Goal: Navigation & Orientation: Find specific page/section

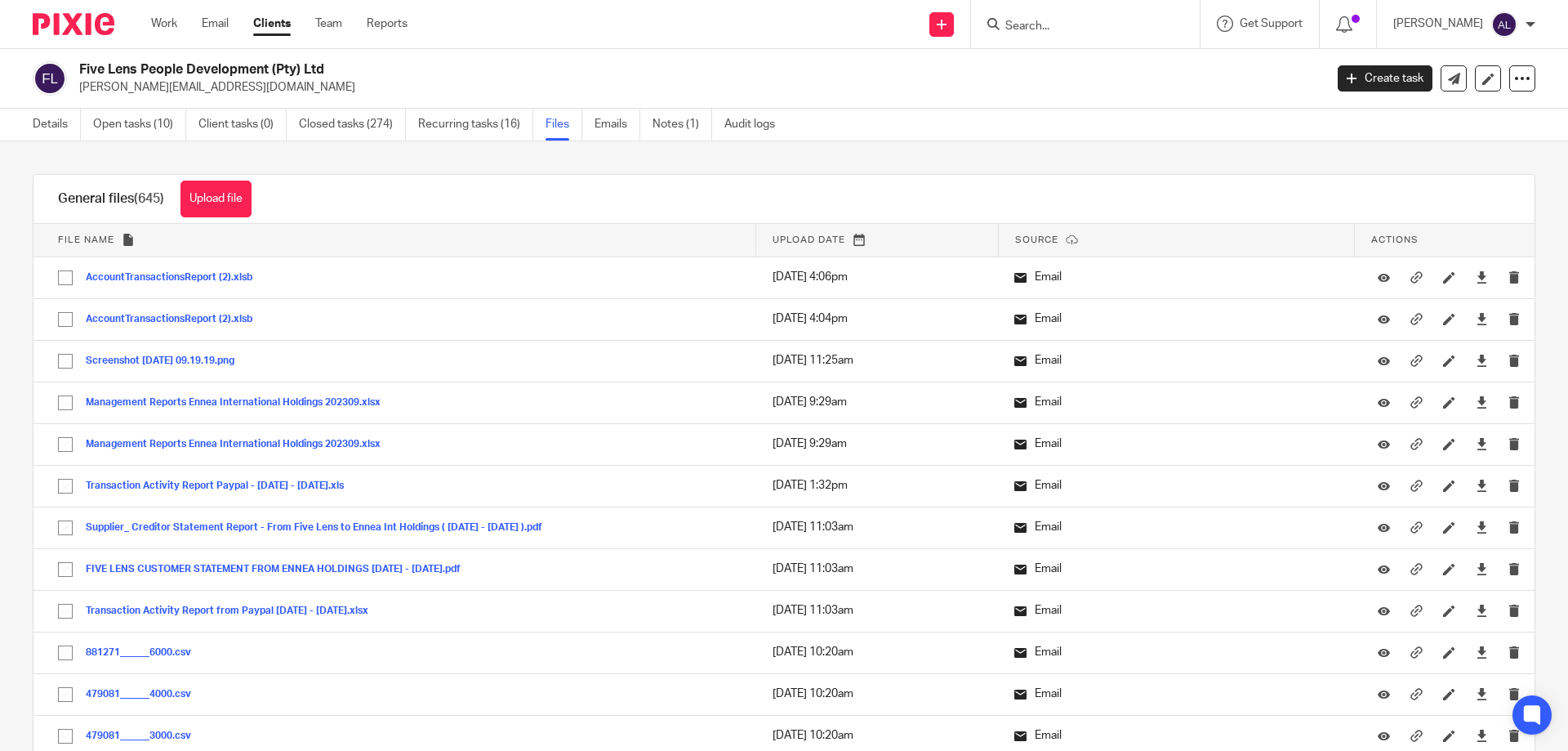
click at [1065, 18] on form at bounding box center [1091, 23] width 174 height 20
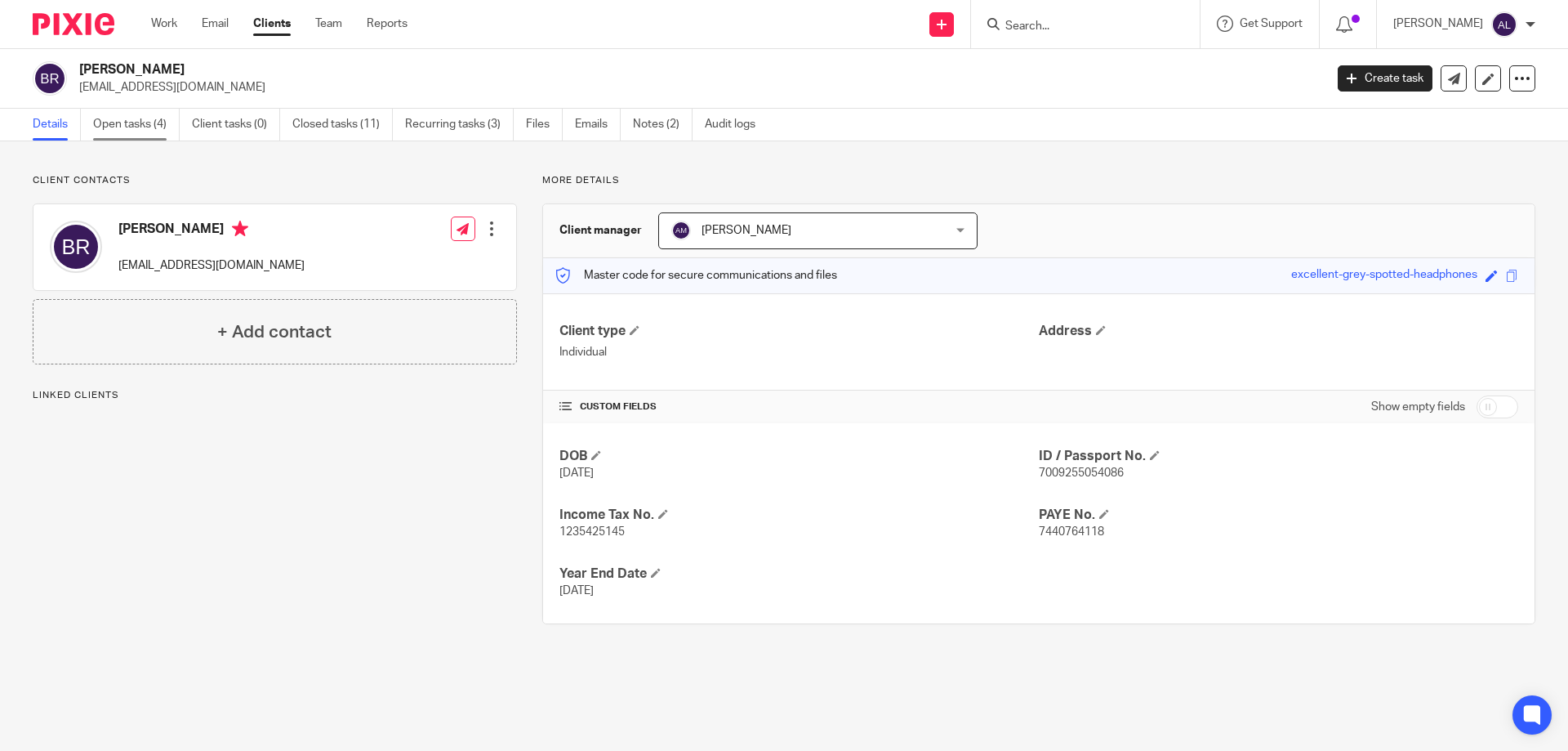
click at [127, 122] on link "Open tasks (4)" at bounding box center [137, 124] width 87 height 32
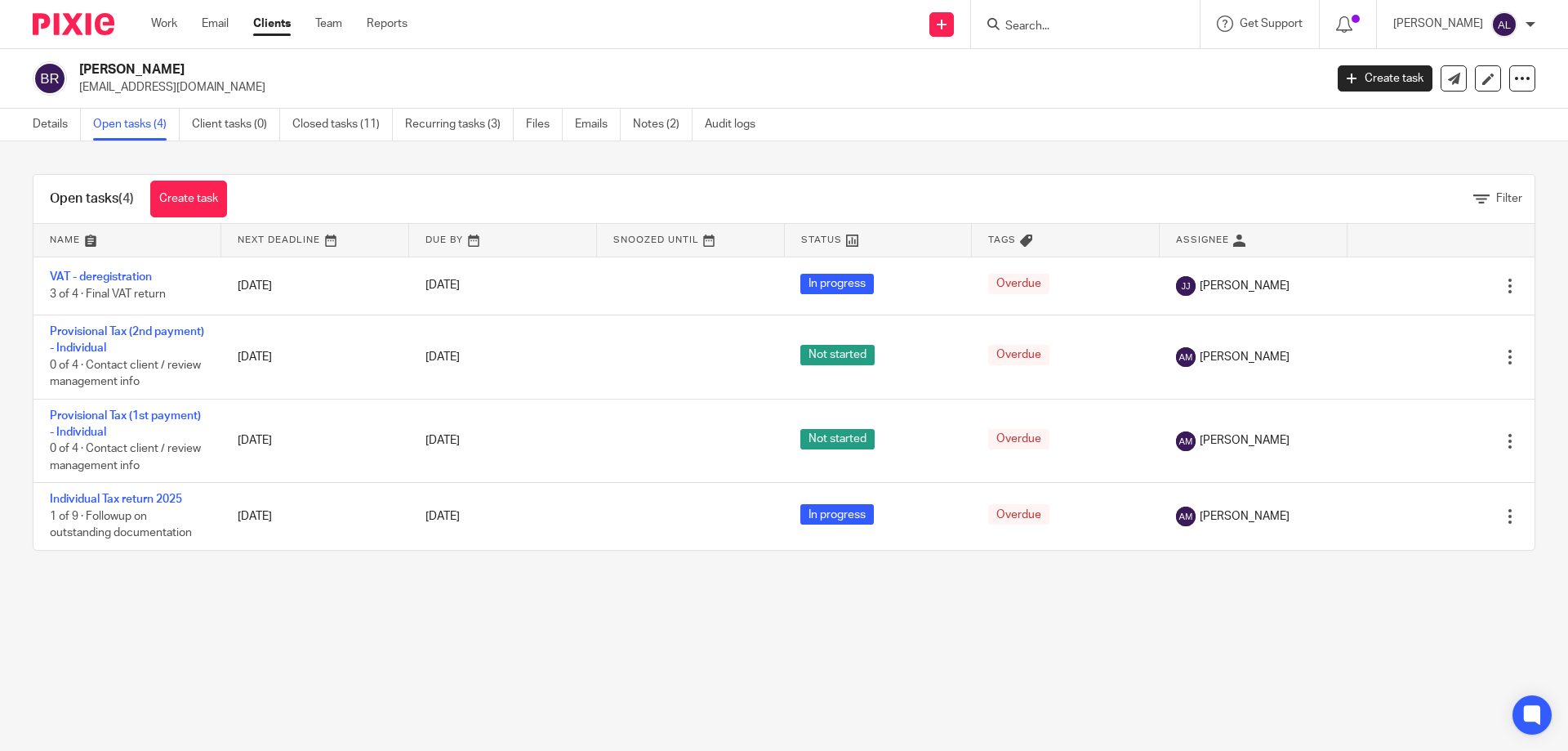
click at [144, 16] on div "Work Email Clients Team Reports Work Email Clients Team Reports Settings" at bounding box center [283, 24] width 297 height 48
click at [154, 14] on div "Work Email Clients Team Reports Work Email Clients Team Reports Settings" at bounding box center [283, 24] width 297 height 48
click at [163, 25] on link "Work" at bounding box center [164, 23] width 26 height 16
